Goal: Task Accomplishment & Management: Complete application form

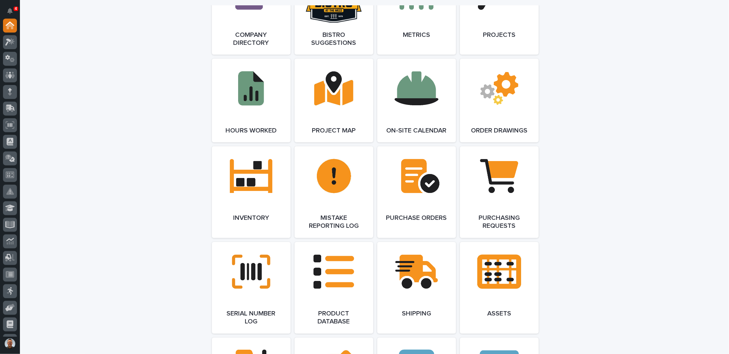
scroll to position [697, 0]
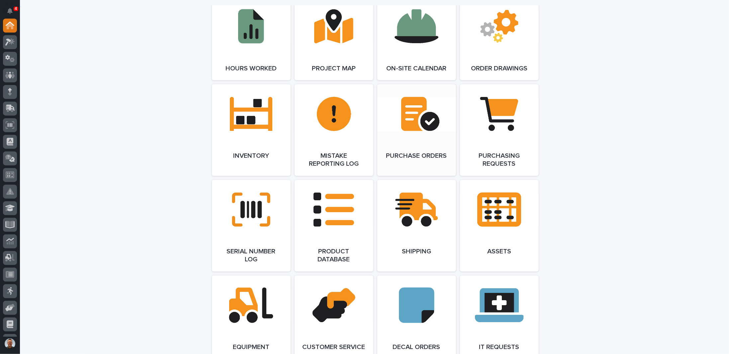
click at [414, 121] on link "Open Link" at bounding box center [416, 130] width 79 height 92
click at [409, 128] on span "Open Link" at bounding box center [417, 130] width 22 height 5
click at [416, 119] on link "Open Link" at bounding box center [416, 130] width 79 height 92
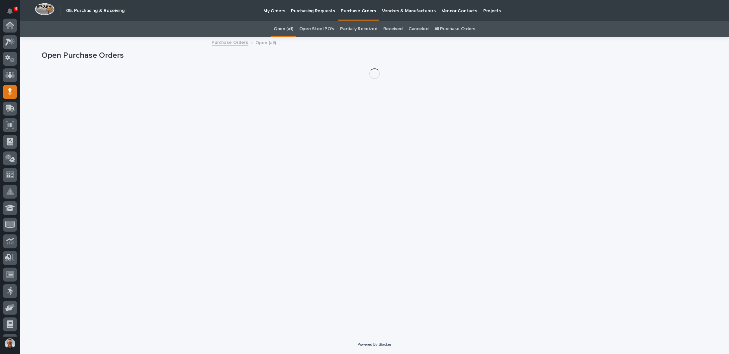
scroll to position [66, 0]
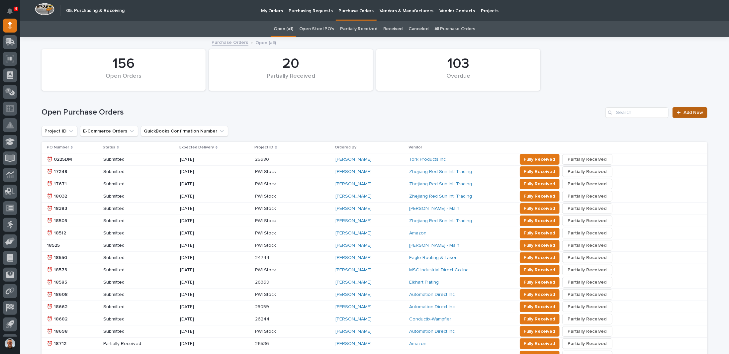
click at [690, 111] on span "Add New" at bounding box center [693, 112] width 20 height 5
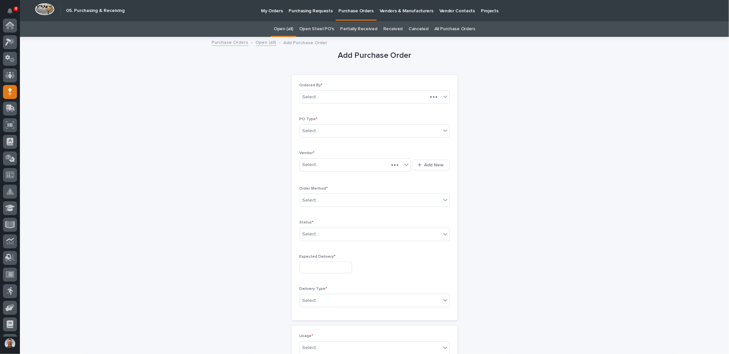
scroll to position [66, 0]
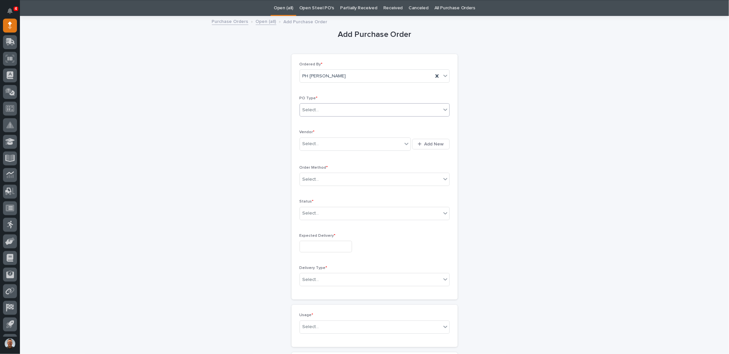
click at [342, 111] on div "Select..." at bounding box center [370, 110] width 141 height 11
click at [315, 133] on div "Paper" at bounding box center [371, 134] width 149 height 12
click at [318, 143] on div "Select..." at bounding box center [351, 143] width 103 height 11
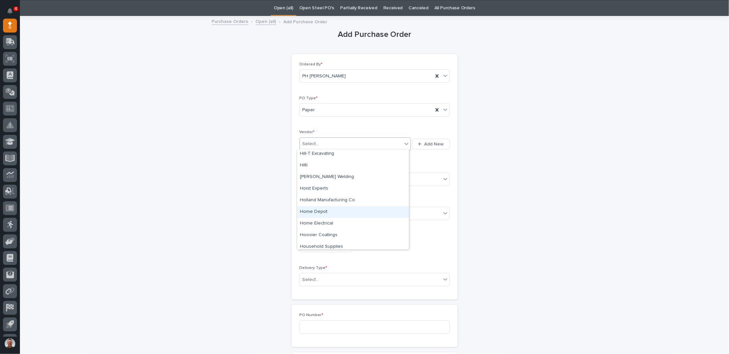
click at [325, 212] on div "Home Depot" at bounding box center [353, 212] width 112 height 12
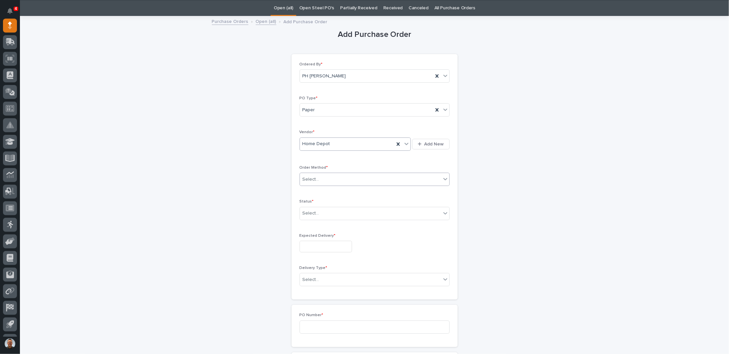
click at [326, 177] on div "Select..." at bounding box center [370, 179] width 141 height 11
click at [316, 186] on div "Online Order" at bounding box center [371, 191] width 149 height 12
click at [325, 213] on div "Select..." at bounding box center [370, 213] width 141 height 11
click at [318, 237] on div "Submitted" at bounding box center [371, 236] width 149 height 12
click at [323, 246] on input "text" at bounding box center [325, 247] width 52 height 12
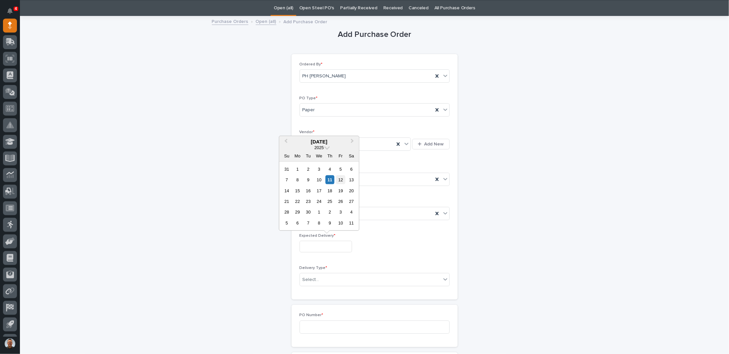
click at [340, 181] on div "12" at bounding box center [340, 179] width 9 height 9
type input "**********"
click at [320, 277] on input "text" at bounding box center [320, 280] width 1 height 6
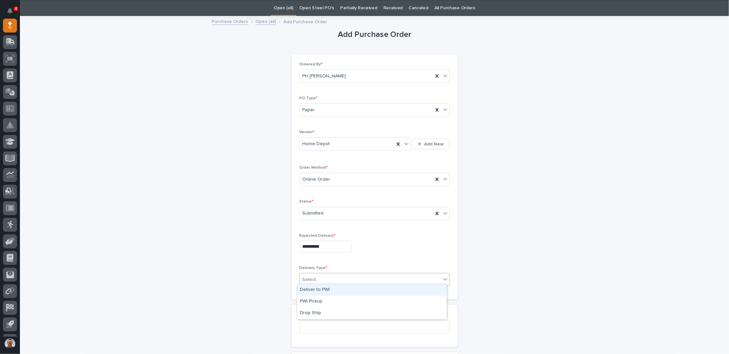
click at [311, 290] on div "Deliver to PWI" at bounding box center [371, 290] width 149 height 12
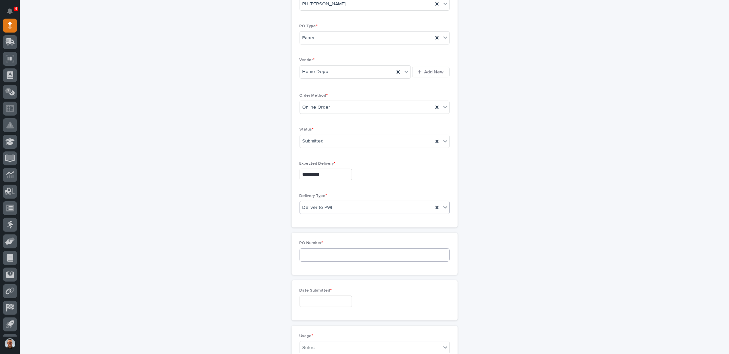
scroll to position [154, 0]
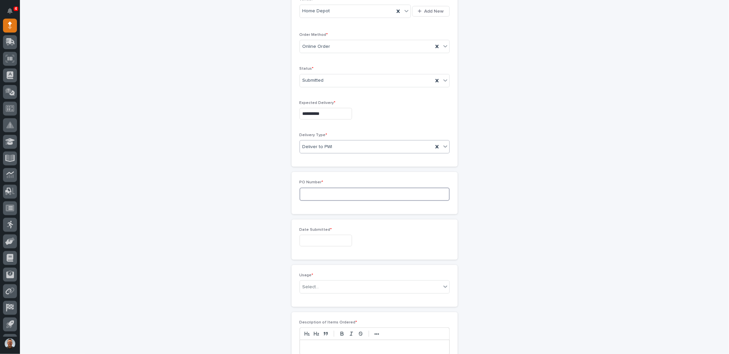
click at [341, 191] on input at bounding box center [374, 194] width 150 height 13
type input "7703PH"
click at [321, 239] on input "text" at bounding box center [325, 241] width 52 height 12
click at [329, 173] on div "11" at bounding box center [329, 173] width 9 height 9
type input "**********"
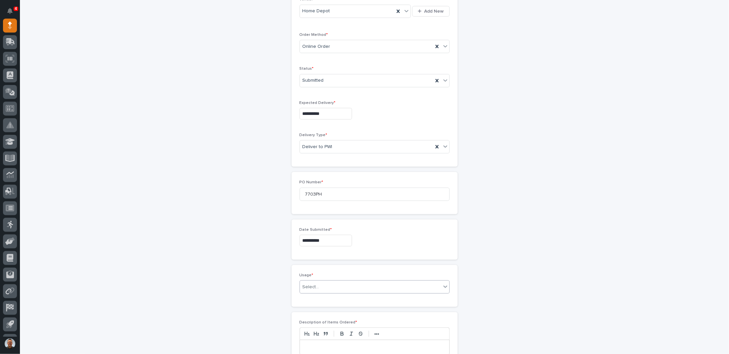
click at [329, 282] on div "Select..." at bounding box center [370, 287] width 141 height 11
click at [318, 343] on div "PWI Internal Use" at bounding box center [371, 344] width 149 height 12
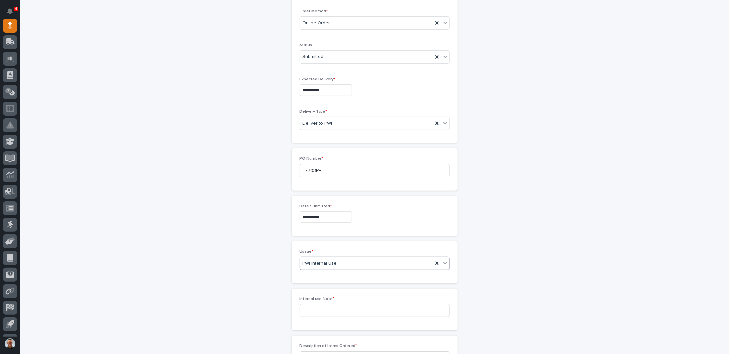
scroll to position [210, 0]
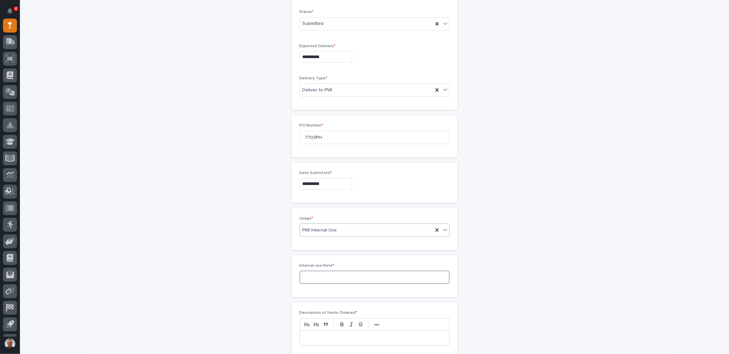
click at [323, 275] on input at bounding box center [374, 277] width 150 height 13
type input "C"
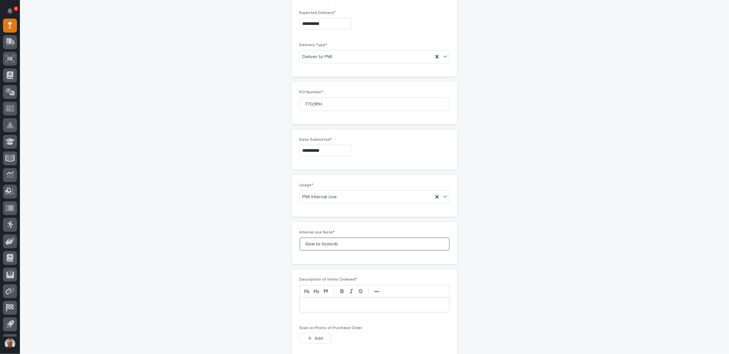
click at [326, 241] on input "Give to toolcrib" at bounding box center [374, 243] width 150 height 13
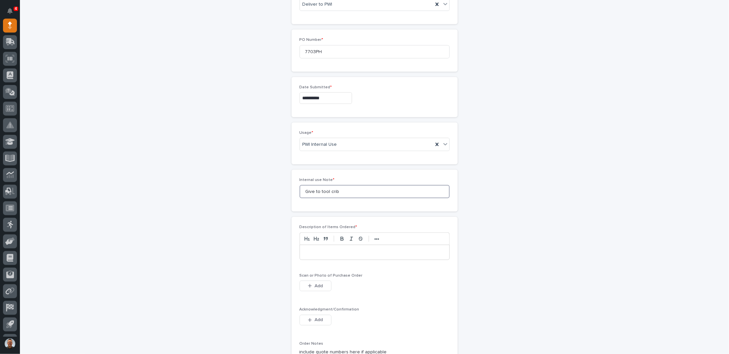
scroll to position [310, 0]
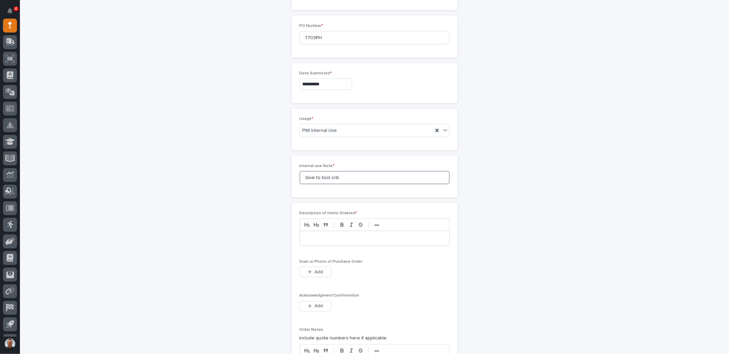
type input "Give to tool crib"
click at [319, 235] on p at bounding box center [374, 238] width 139 height 7
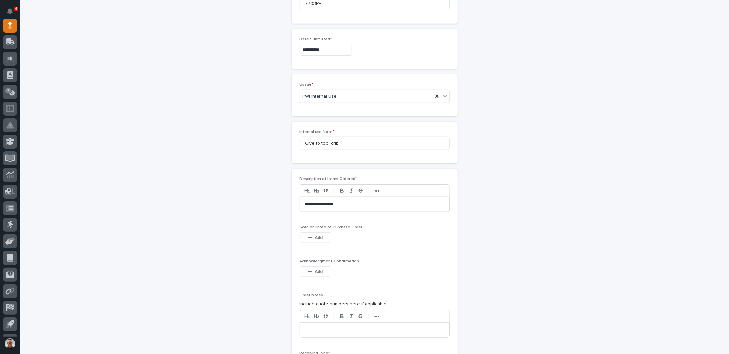
scroll to position [376, 0]
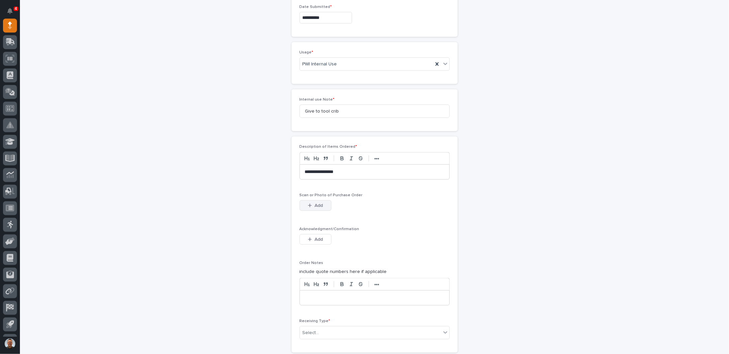
click at [319, 203] on span "Add" at bounding box center [318, 205] width 8 height 6
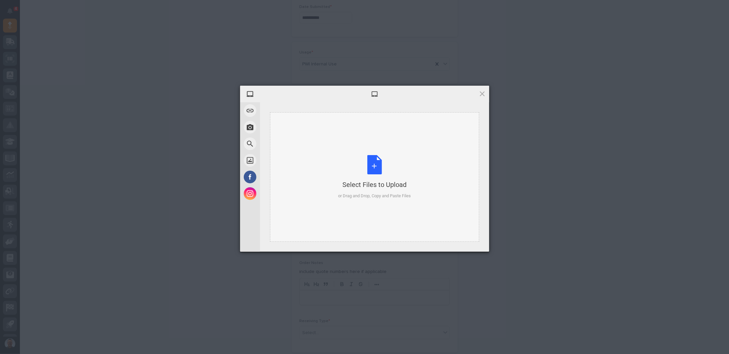
click at [372, 167] on div "Select Files to Upload or Drag and Drop, Copy and Paste Files" at bounding box center [374, 177] width 73 height 44
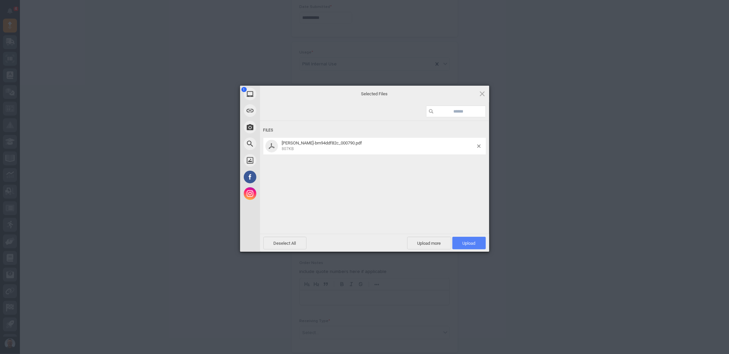
click at [471, 243] on span "Upload 1" at bounding box center [468, 243] width 13 height 5
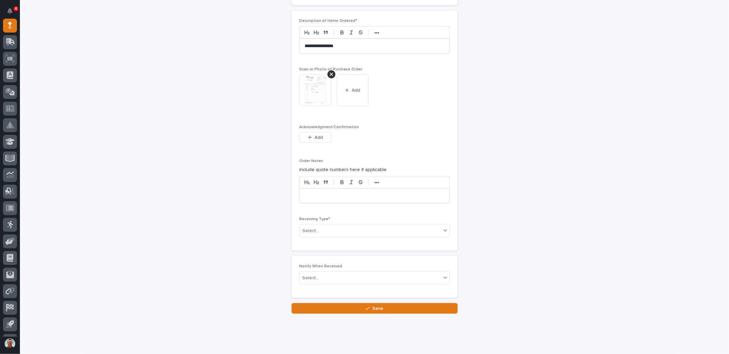
scroll to position [510, 0]
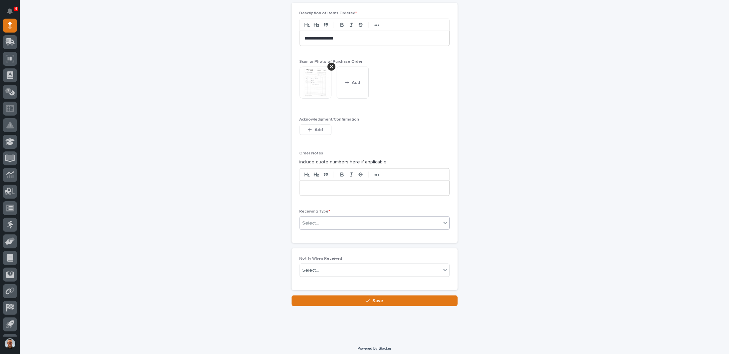
click at [345, 218] on div "Select..." at bounding box center [370, 223] width 141 height 11
click at [309, 267] on div "Deliver to" at bounding box center [371, 267] width 149 height 12
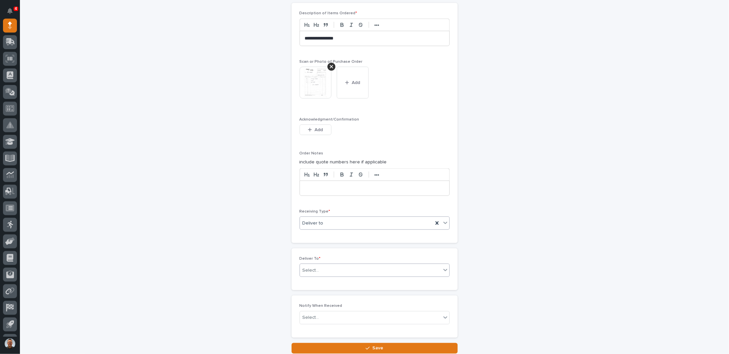
click at [318, 266] on div "Select..." at bounding box center [370, 270] width 141 height 11
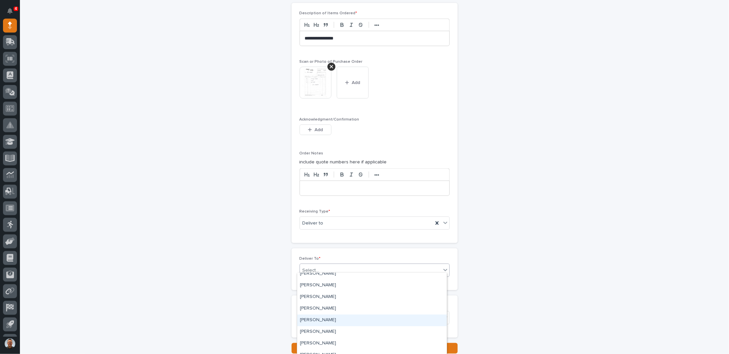
scroll to position [1560, 0]
click at [314, 285] on div "John Lunsford" at bounding box center [371, 287] width 149 height 12
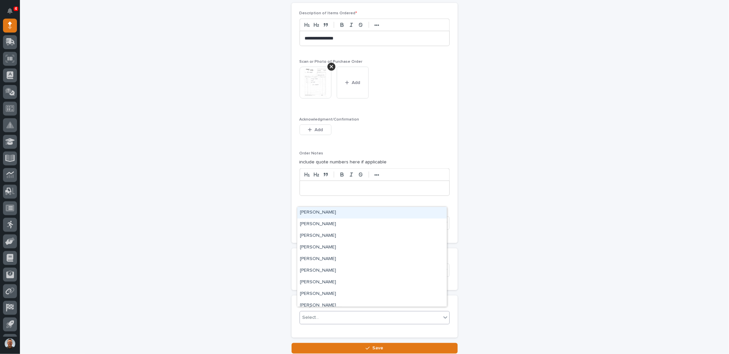
click at [336, 312] on div "Select..." at bounding box center [370, 317] width 141 height 11
type input "**"
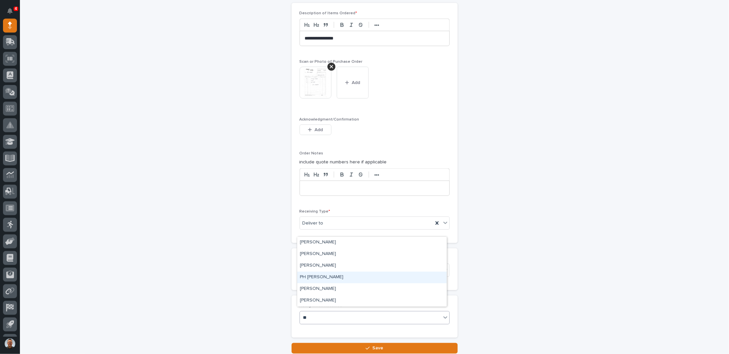
click at [312, 277] on div "PH [PERSON_NAME]" at bounding box center [371, 278] width 149 height 12
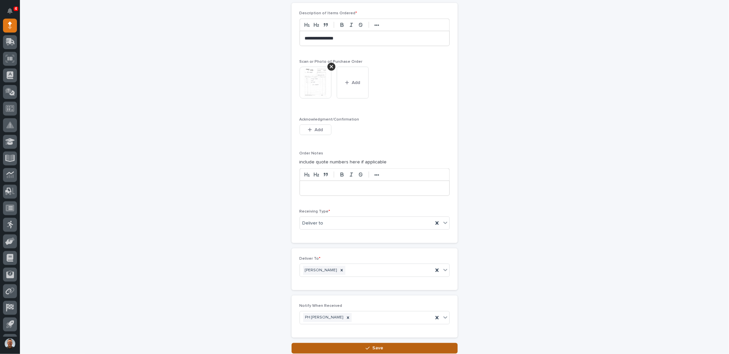
click at [372, 345] on span "Save" at bounding box center [377, 348] width 11 height 6
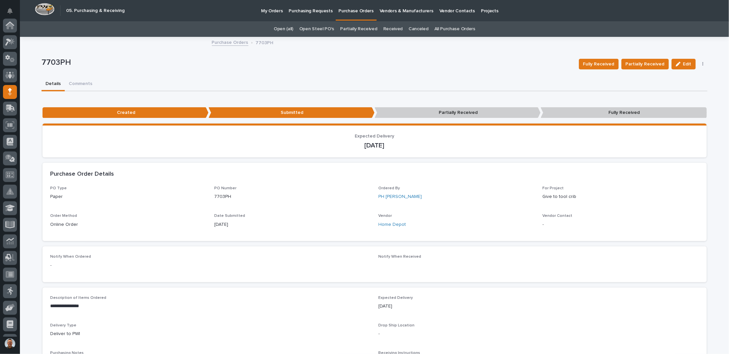
scroll to position [66, 0]
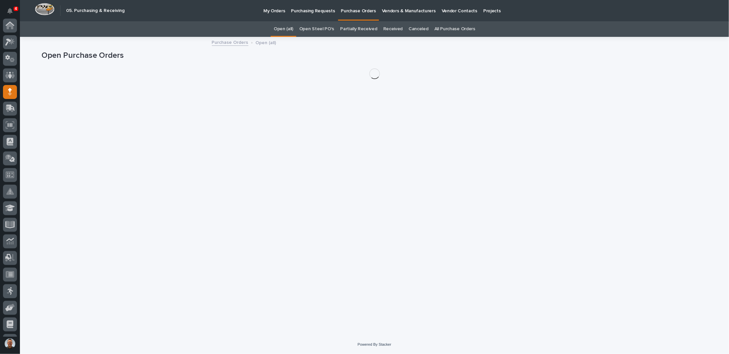
scroll to position [66, 0]
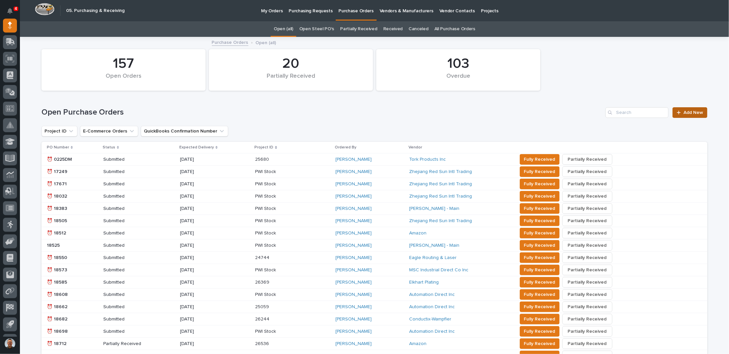
click at [690, 112] on span "Add New" at bounding box center [693, 112] width 20 height 5
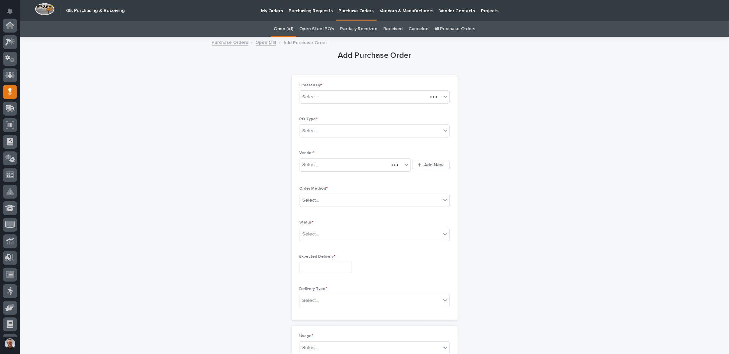
scroll to position [66, 0]
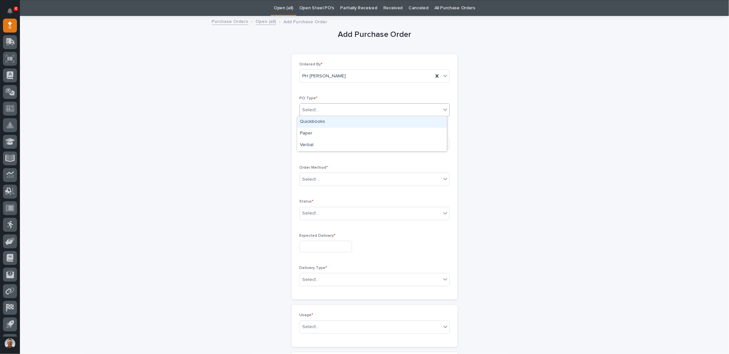
click at [337, 109] on div "Select..." at bounding box center [370, 110] width 141 height 11
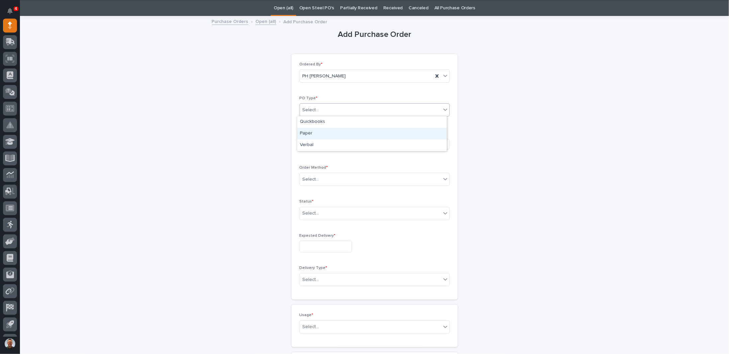
click at [316, 133] on div "Paper" at bounding box center [371, 134] width 149 height 12
click at [328, 143] on div "Select..." at bounding box center [351, 143] width 103 height 11
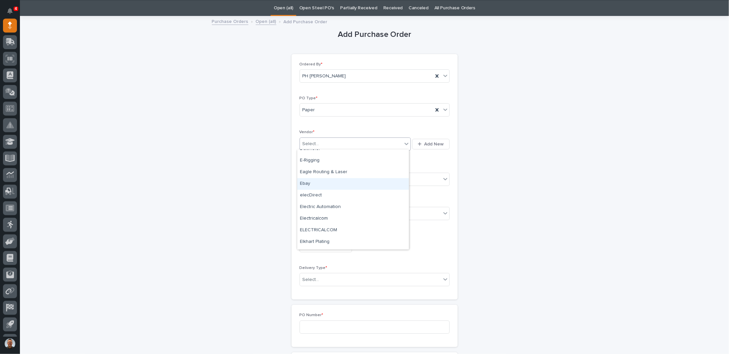
click at [306, 183] on div "Ebay" at bounding box center [353, 184] width 112 height 12
click at [313, 176] on div "Select..." at bounding box center [310, 179] width 17 height 7
click at [319, 190] on div "Online Order" at bounding box center [371, 191] width 149 height 12
click at [319, 213] on div "Select..." at bounding box center [370, 213] width 141 height 11
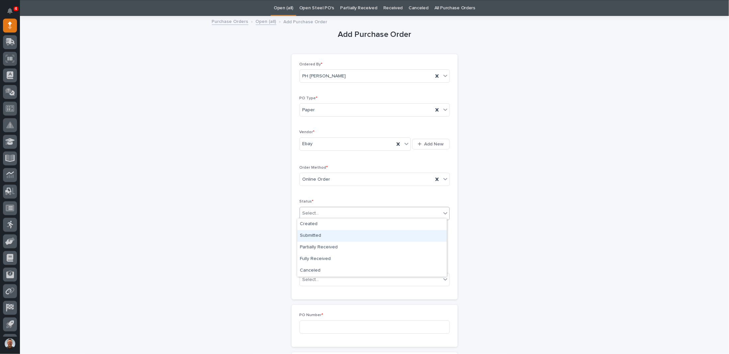
click at [313, 236] on div "Submitted" at bounding box center [371, 236] width 149 height 12
click at [314, 243] on input "text" at bounding box center [325, 247] width 52 height 12
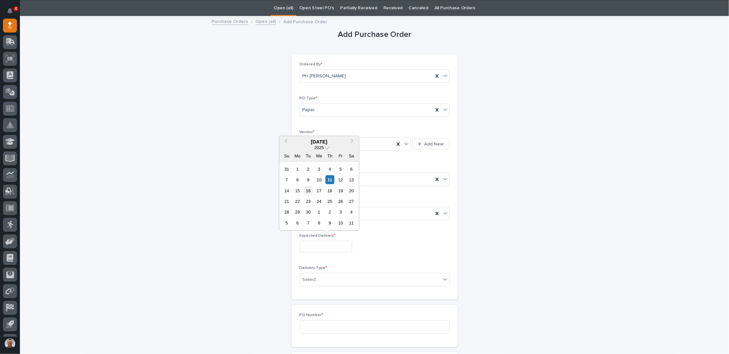
click at [308, 191] on div "16" at bounding box center [308, 190] width 9 height 9
type input "**********"
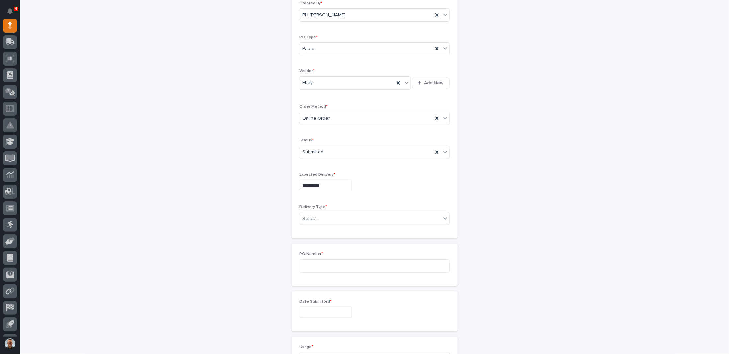
scroll to position [121, 0]
click at [341, 176] on div "Select..." at bounding box center [370, 180] width 141 height 11
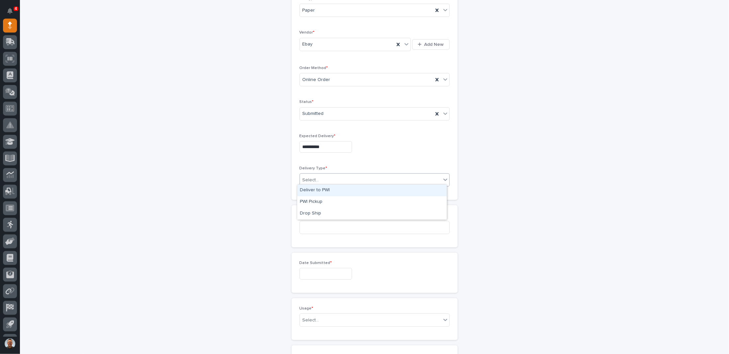
click at [329, 191] on div "Deliver to PWI" at bounding box center [371, 191] width 149 height 12
click at [329, 227] on input at bounding box center [374, 227] width 150 height 13
type input "7704PH"
click at [316, 269] on input "text" at bounding box center [325, 274] width 52 height 12
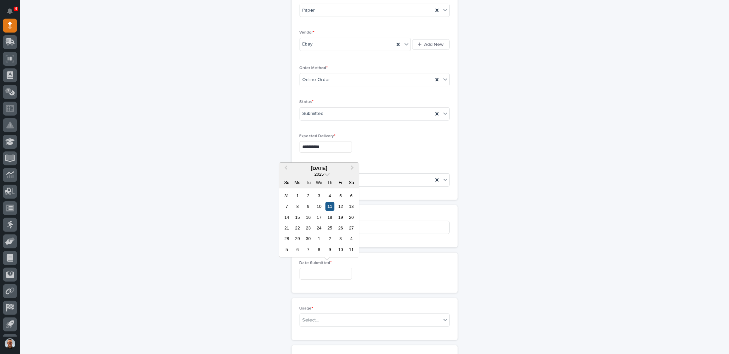
click at [330, 205] on div "11" at bounding box center [329, 206] width 9 height 9
type input "**********"
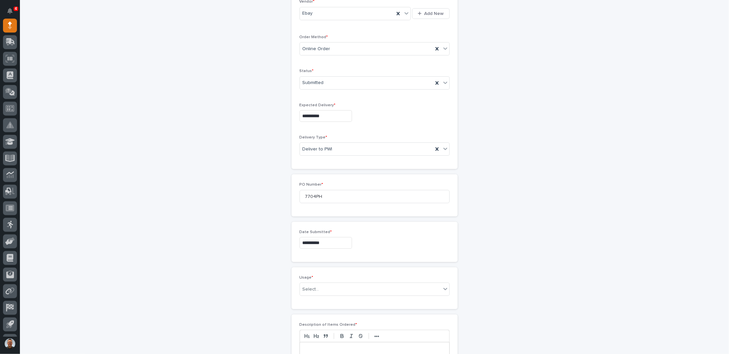
scroll to position [187, 0]
click at [314, 250] on div "Select..." at bounding box center [310, 253] width 17 height 7
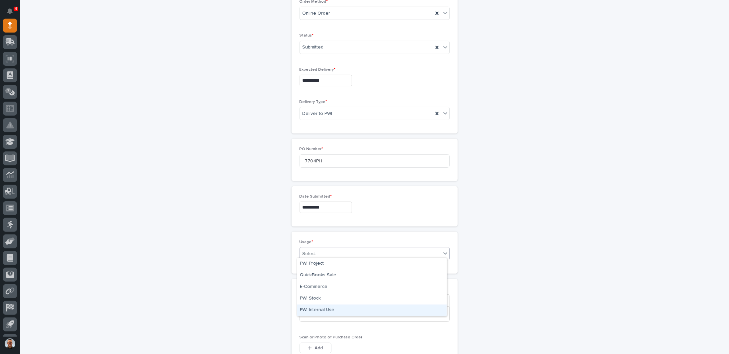
click at [306, 310] on div "PWI Internal Use" at bounding box center [371, 310] width 149 height 12
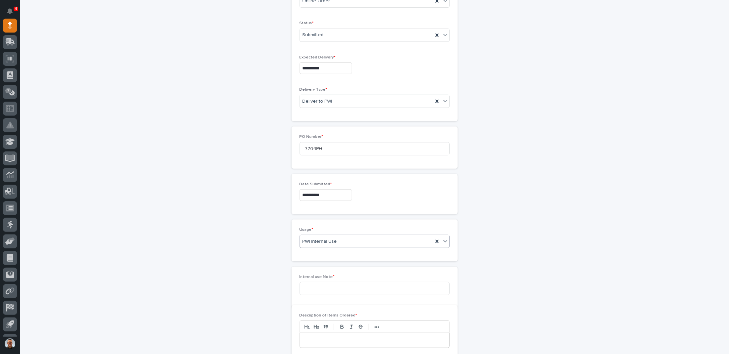
scroll to position [210, 0]
click at [310, 276] on input at bounding box center [374, 277] width 150 height 13
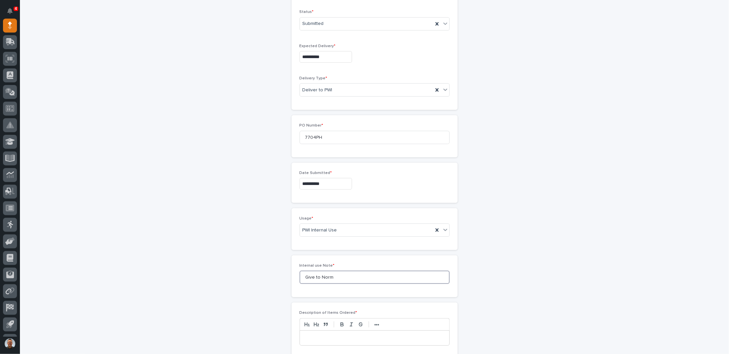
type input "Give to Norm"
click at [318, 335] on p at bounding box center [374, 338] width 139 height 7
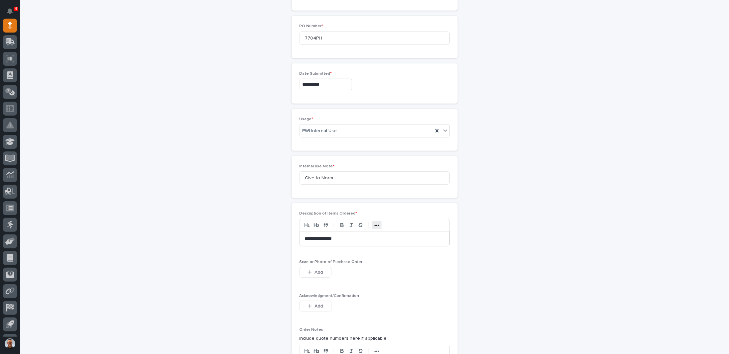
scroll to position [310, 0]
click at [316, 272] on button "Add" at bounding box center [315, 272] width 32 height 11
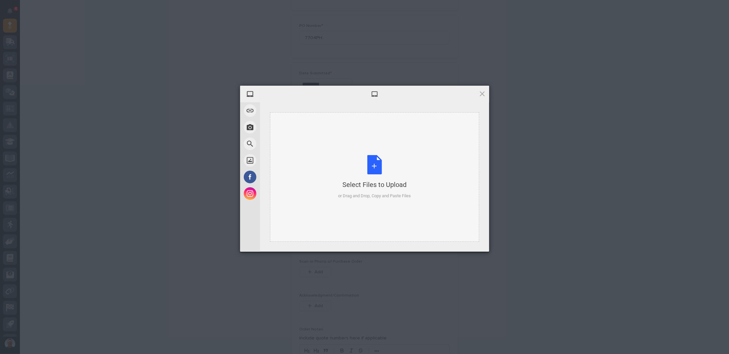
click at [376, 171] on div "Select Files to Upload or Drag and Drop, Copy and Paste Files" at bounding box center [374, 177] width 73 height 44
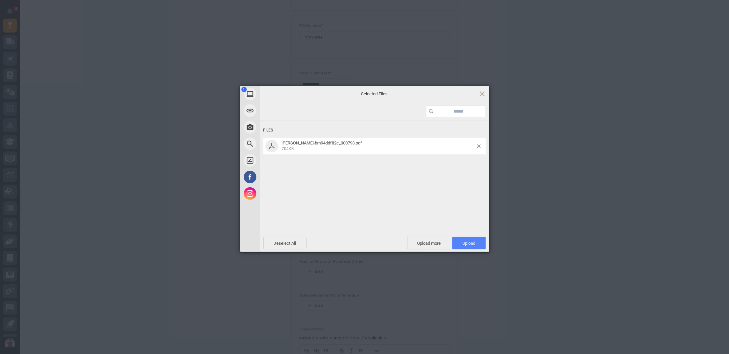
click at [467, 241] on span "Upload 1" at bounding box center [468, 243] width 13 height 5
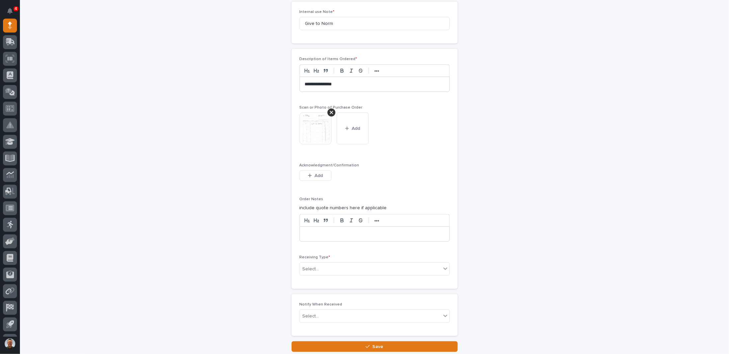
scroll to position [488, 0]
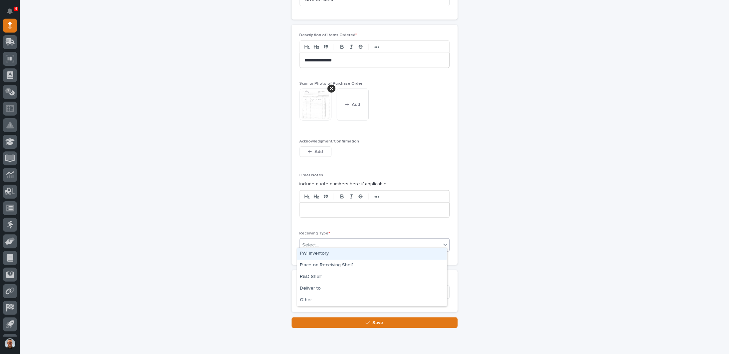
click at [317, 240] on div "Select..." at bounding box center [370, 245] width 141 height 11
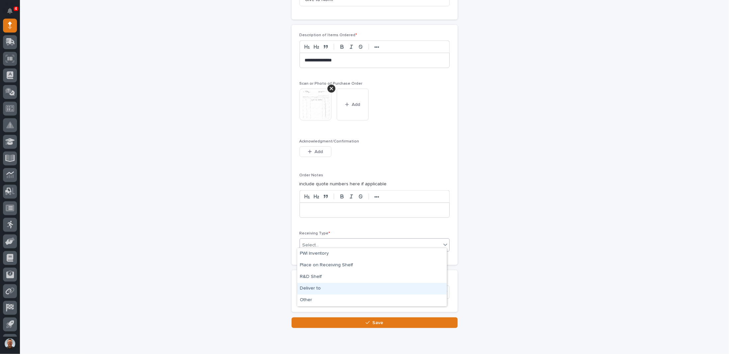
click at [311, 287] on div "Deliver to" at bounding box center [371, 289] width 149 height 12
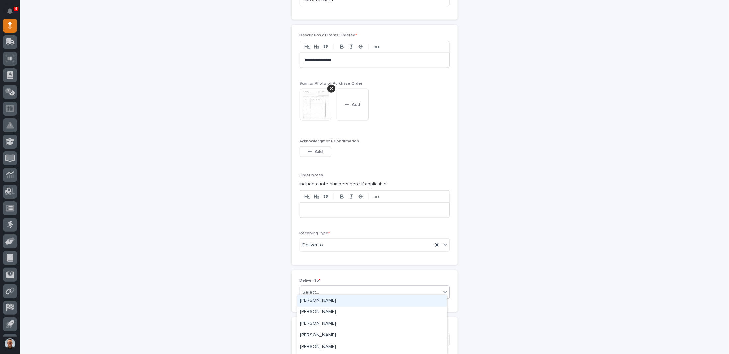
click at [319, 290] on div "Select..." at bounding box center [370, 292] width 141 height 11
type input "**"
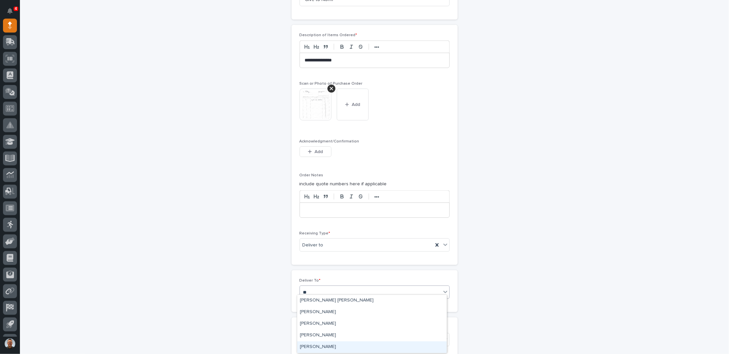
click at [318, 346] on div "[PERSON_NAME]" at bounding box center [371, 347] width 149 height 12
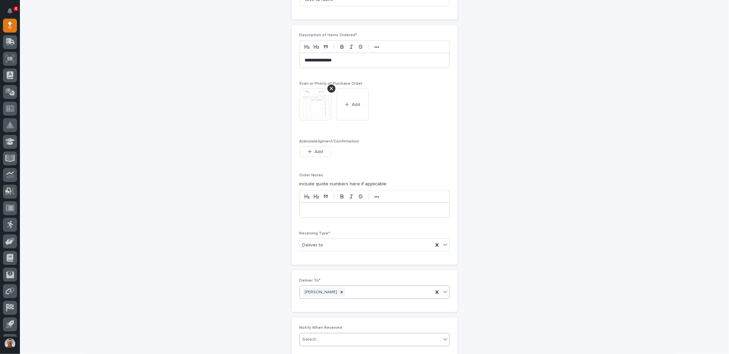
click at [328, 338] on div "Select..." at bounding box center [370, 339] width 141 height 11
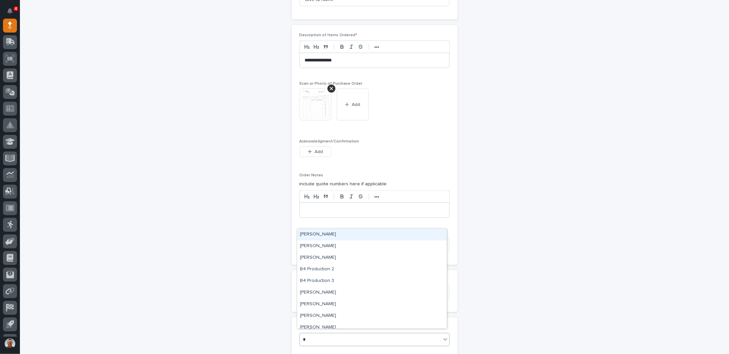
type input "**"
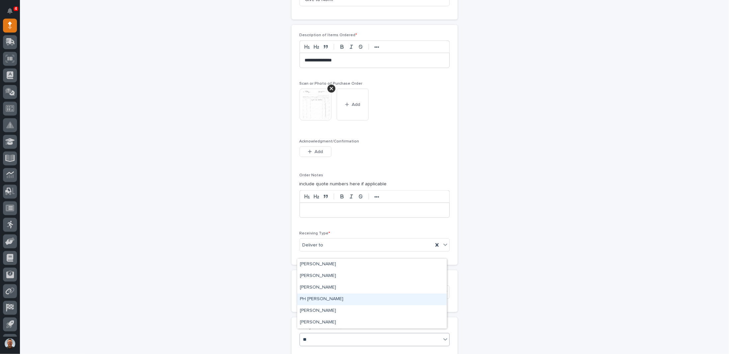
click at [326, 299] on div "PH [PERSON_NAME]" at bounding box center [371, 299] width 149 height 12
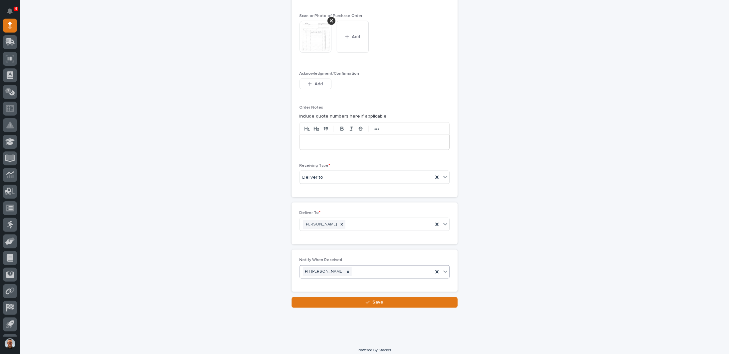
scroll to position [557, 0]
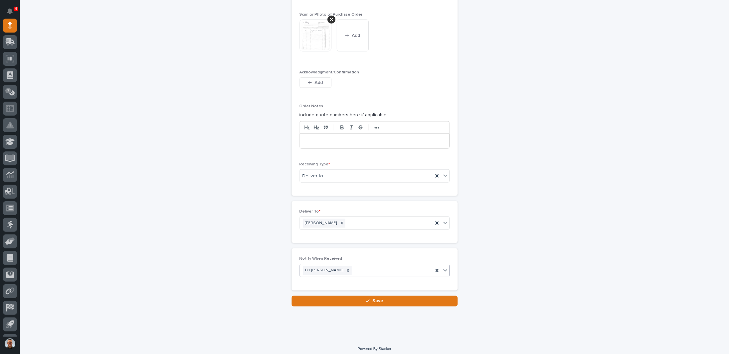
click at [350, 299] on button "Save" at bounding box center [374, 301] width 166 height 11
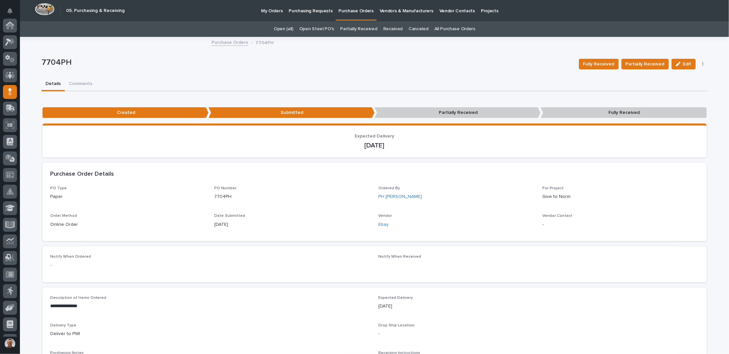
scroll to position [66, 0]
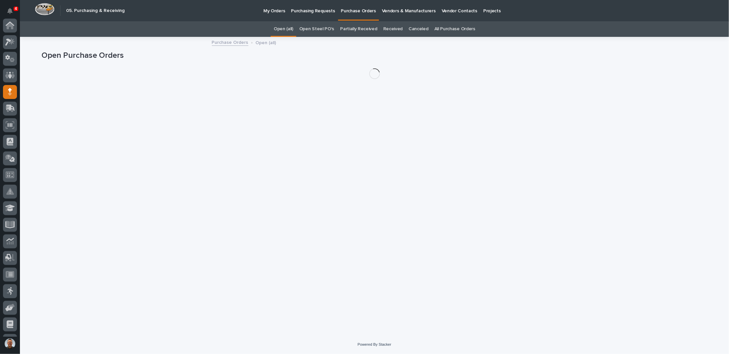
scroll to position [66, 0]
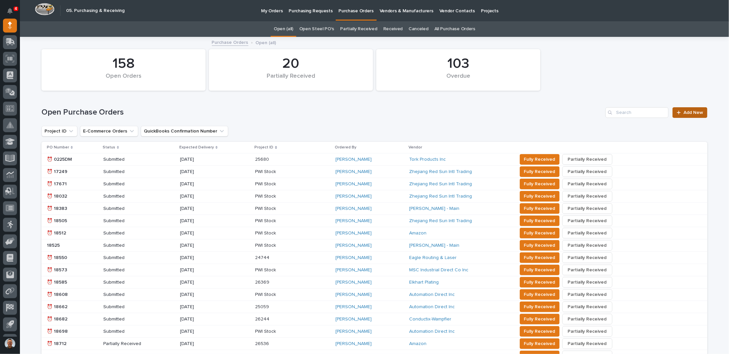
click at [695, 112] on span "Add New" at bounding box center [693, 112] width 20 height 5
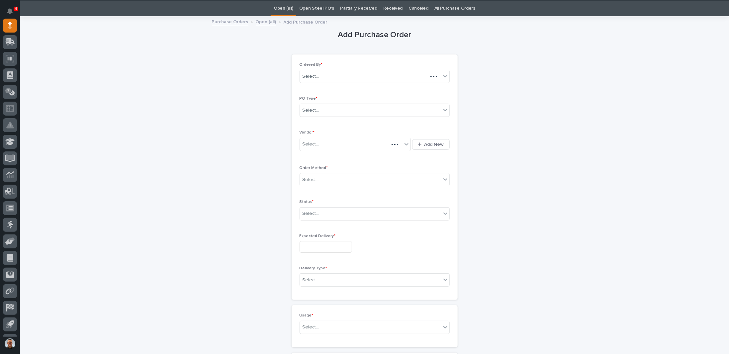
scroll to position [21, 0]
click at [334, 107] on div "Select..." at bounding box center [370, 110] width 141 height 11
click at [305, 131] on div "Paper" at bounding box center [371, 134] width 149 height 12
click at [335, 143] on div "Select..." at bounding box center [351, 143] width 103 height 11
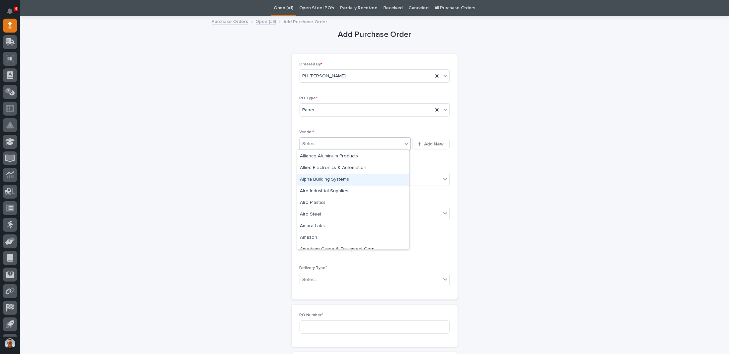
scroll to position [232, 0]
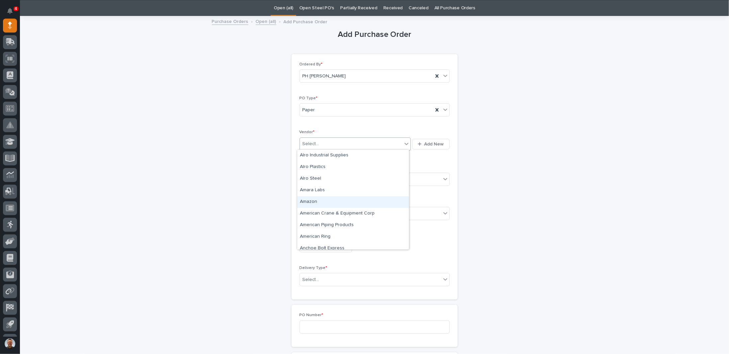
click at [324, 202] on div "Amazon" at bounding box center [353, 202] width 112 height 12
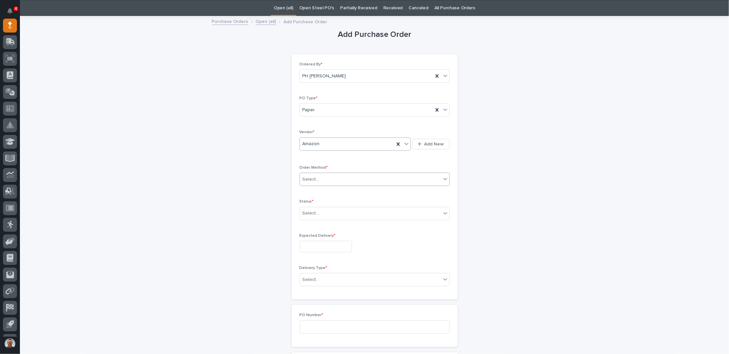
click at [331, 181] on div "Select..." at bounding box center [370, 179] width 141 height 11
click at [322, 191] on div "Online Order" at bounding box center [371, 191] width 149 height 12
click at [326, 211] on div "Select..." at bounding box center [370, 213] width 141 height 11
click at [319, 237] on div "Submitted" at bounding box center [371, 236] width 149 height 12
click at [322, 242] on input "text" at bounding box center [325, 247] width 52 height 12
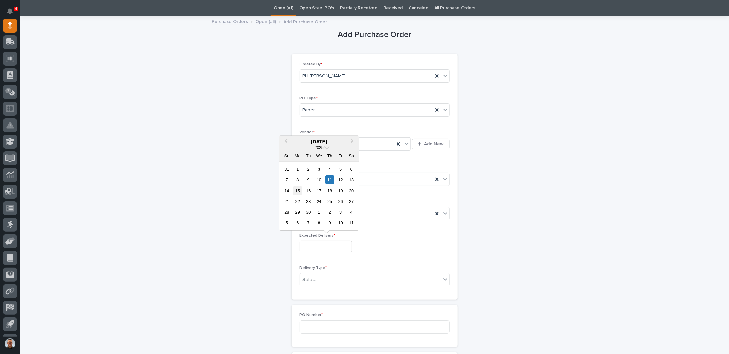
click at [298, 190] on div "15" at bounding box center [297, 190] width 9 height 9
type input "**********"
click at [338, 277] on div "Select..." at bounding box center [370, 279] width 141 height 11
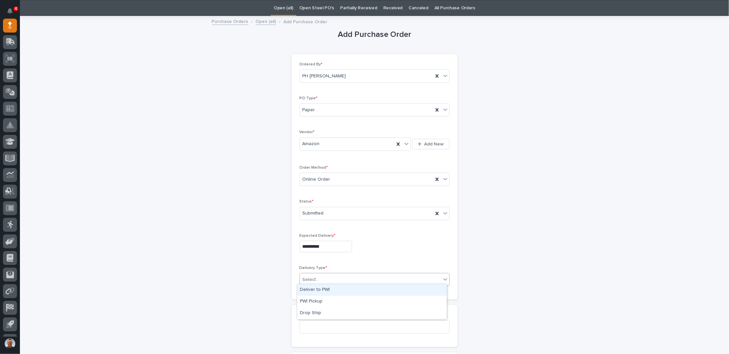
click at [324, 288] on div "Deliver to PWI" at bounding box center [371, 290] width 149 height 12
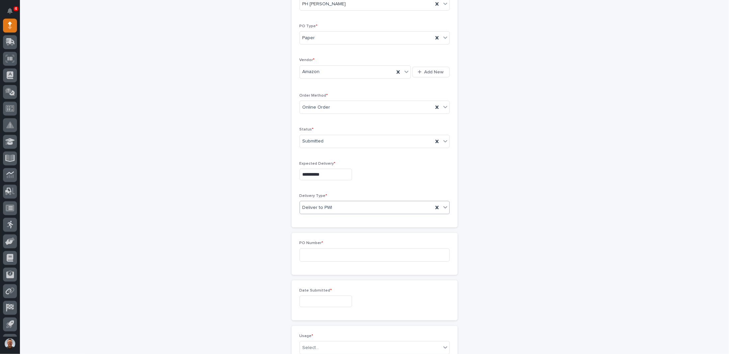
scroll to position [154, 0]
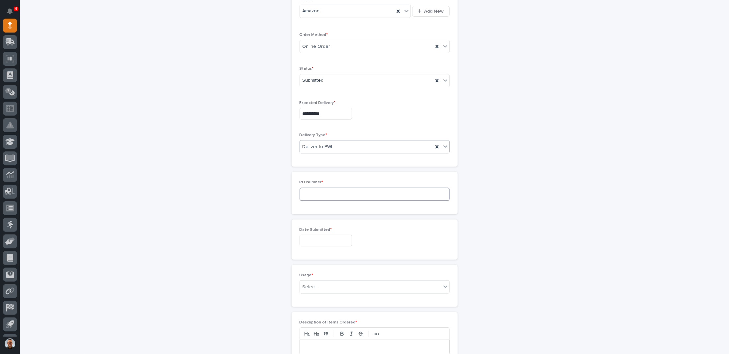
click at [345, 191] on input at bounding box center [374, 194] width 150 height 13
type input "7702PH"
click at [316, 238] on input "text" at bounding box center [325, 241] width 52 height 12
click at [321, 173] on div "10" at bounding box center [318, 173] width 9 height 9
type input "**********"
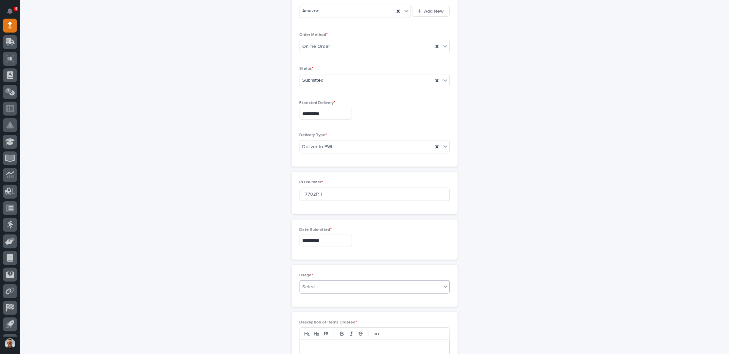
click at [320, 284] on input "text" at bounding box center [320, 287] width 1 height 6
click at [320, 342] on div "PWI Internal Use" at bounding box center [371, 344] width 149 height 12
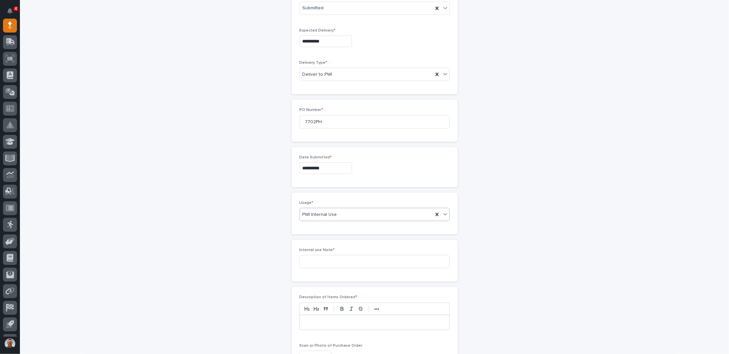
scroll to position [244, 0]
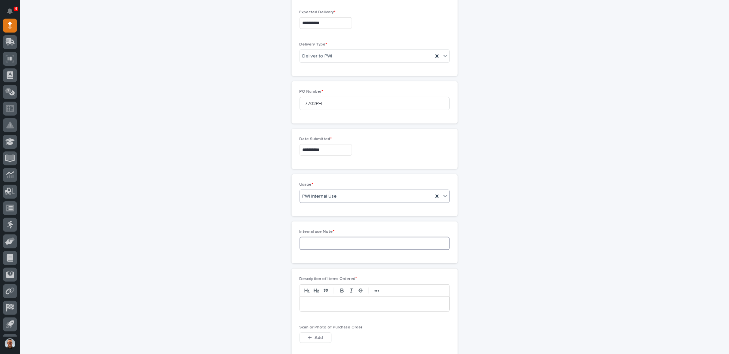
click at [343, 243] on input at bounding box center [374, 243] width 150 height 13
type input "Give to Norm"
click at [323, 301] on p at bounding box center [374, 304] width 139 height 7
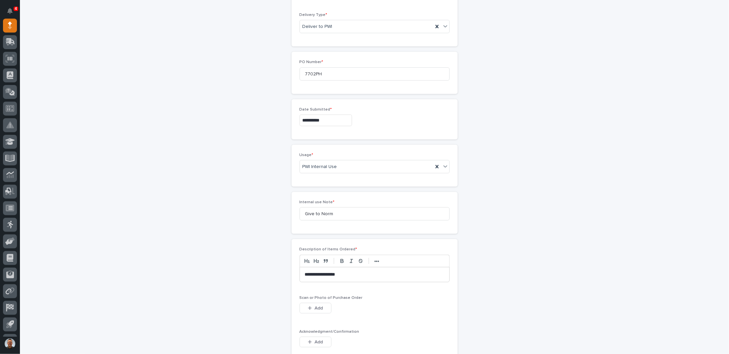
scroll to position [344, 0]
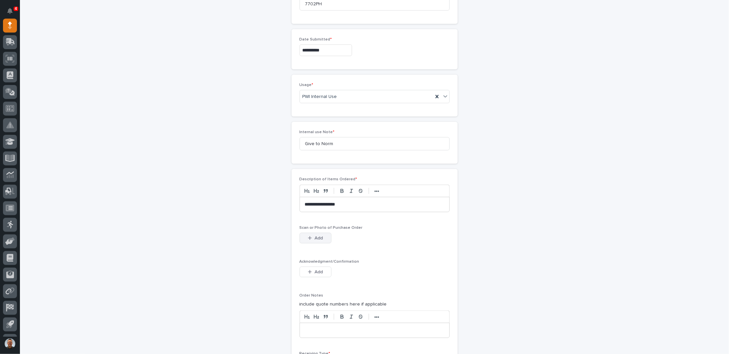
click at [308, 236] on icon "button" at bounding box center [310, 238] width 4 height 5
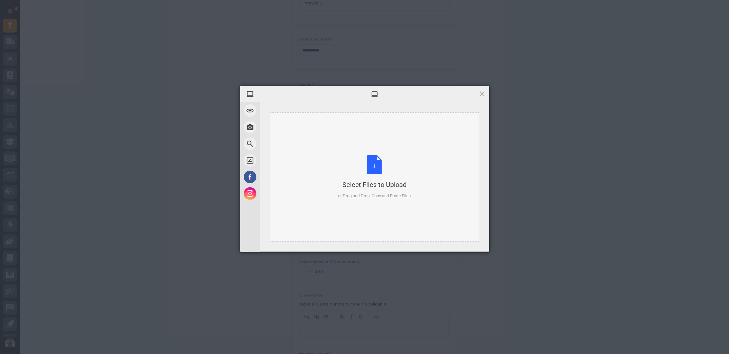
click at [371, 168] on div "Select Files to Upload or Drag and Drop, Copy and Paste Files" at bounding box center [374, 177] width 73 height 44
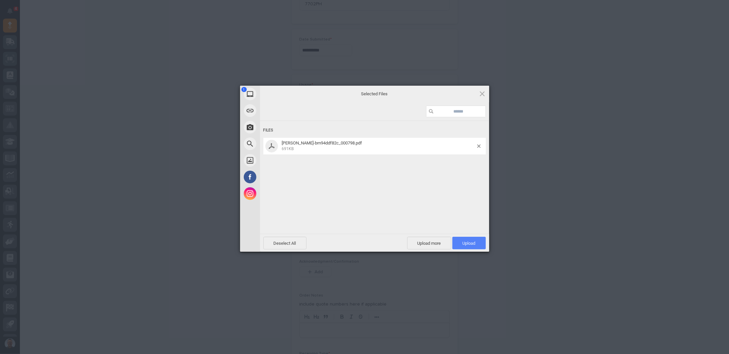
click at [472, 241] on span "Upload 1" at bounding box center [468, 243] width 13 height 5
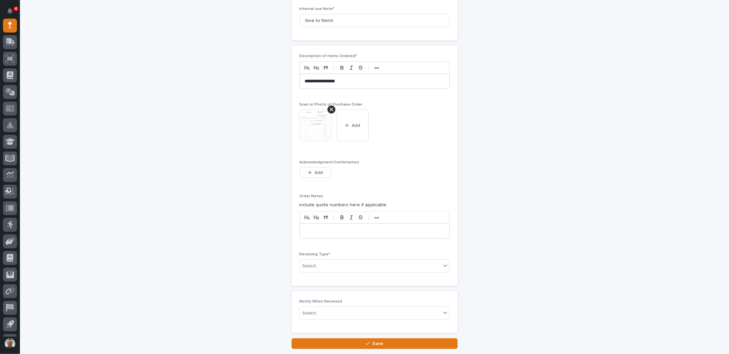
scroll to position [489, 0]
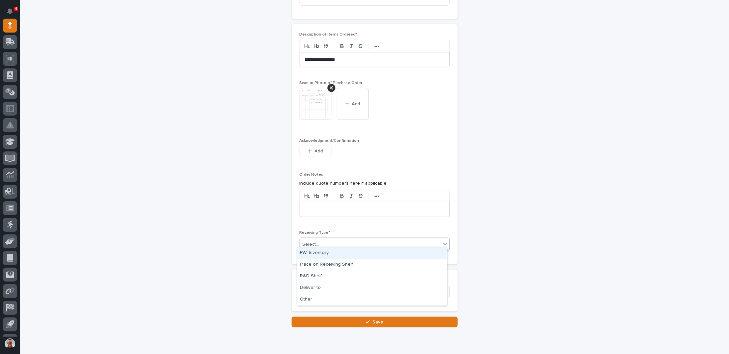
click at [328, 239] on div "Select..." at bounding box center [370, 244] width 141 height 11
click at [318, 287] on div "Deliver to" at bounding box center [371, 288] width 149 height 12
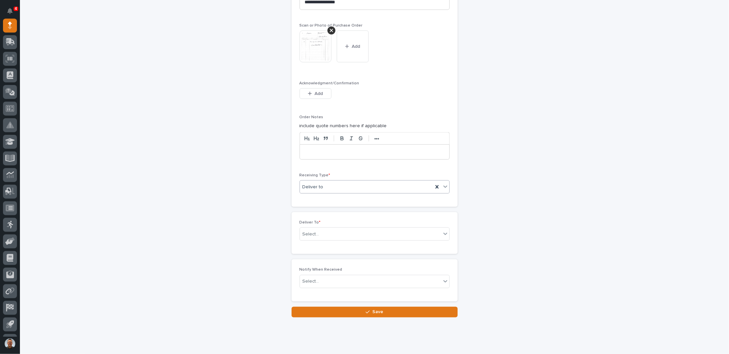
scroll to position [557, 0]
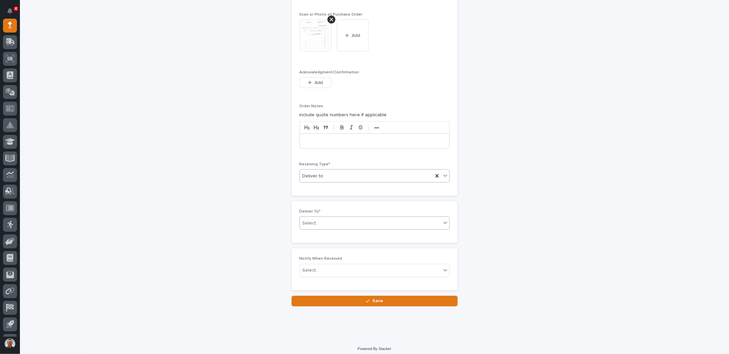
click at [357, 218] on div "Select..." at bounding box center [370, 223] width 141 height 11
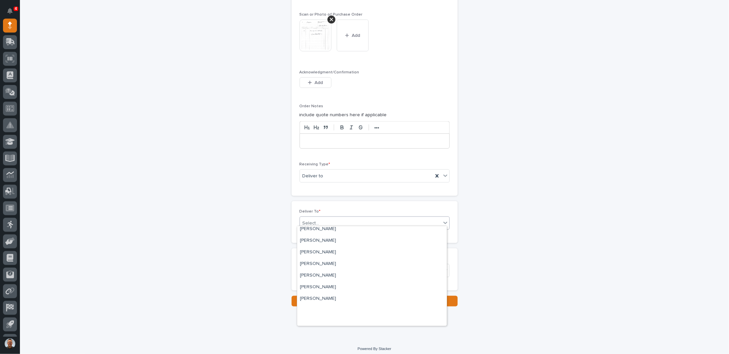
scroll to position [432, 0]
type input "**"
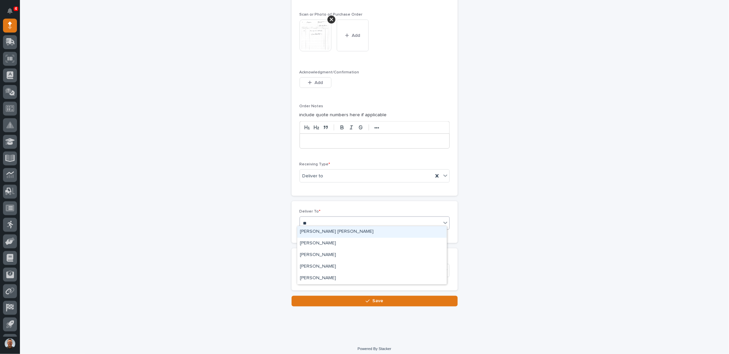
scroll to position [0, 0]
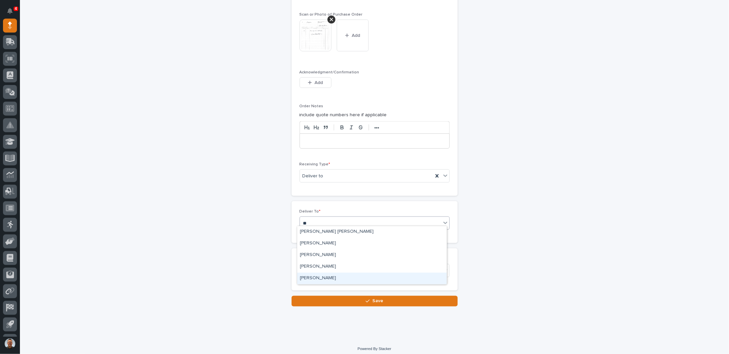
click at [321, 278] on div "[PERSON_NAME]" at bounding box center [371, 279] width 149 height 12
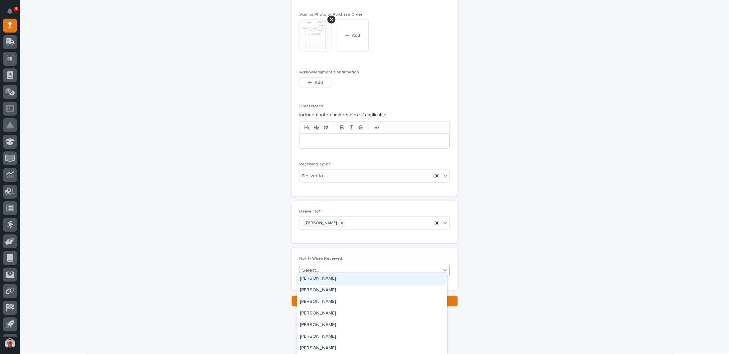
click at [332, 269] on div "Select..." at bounding box center [370, 270] width 141 height 11
type input "**"
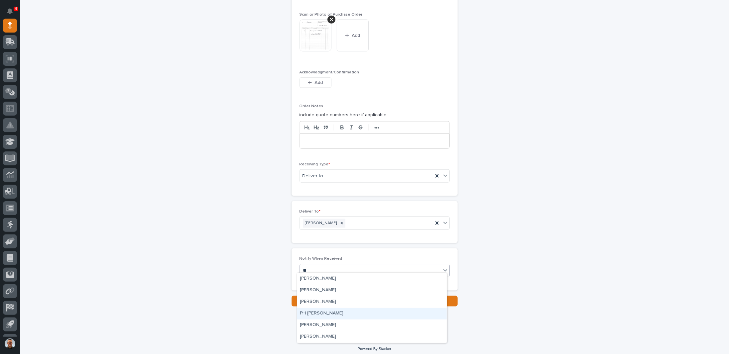
click at [316, 313] on div "PH [PERSON_NAME]" at bounding box center [371, 314] width 149 height 12
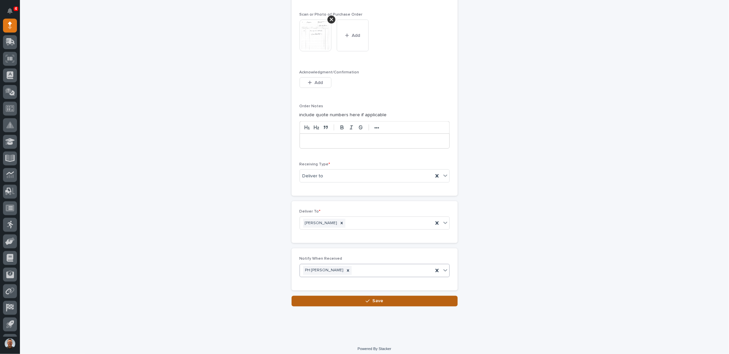
click at [333, 296] on button "Save" at bounding box center [374, 301] width 166 height 11
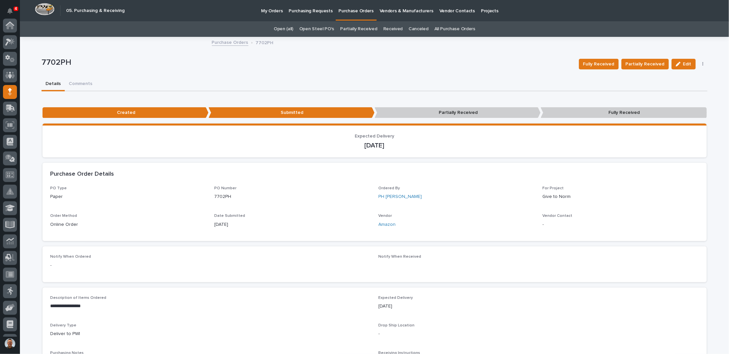
scroll to position [66, 0]
